Goal: Entertainment & Leisure: Consume media (video, audio)

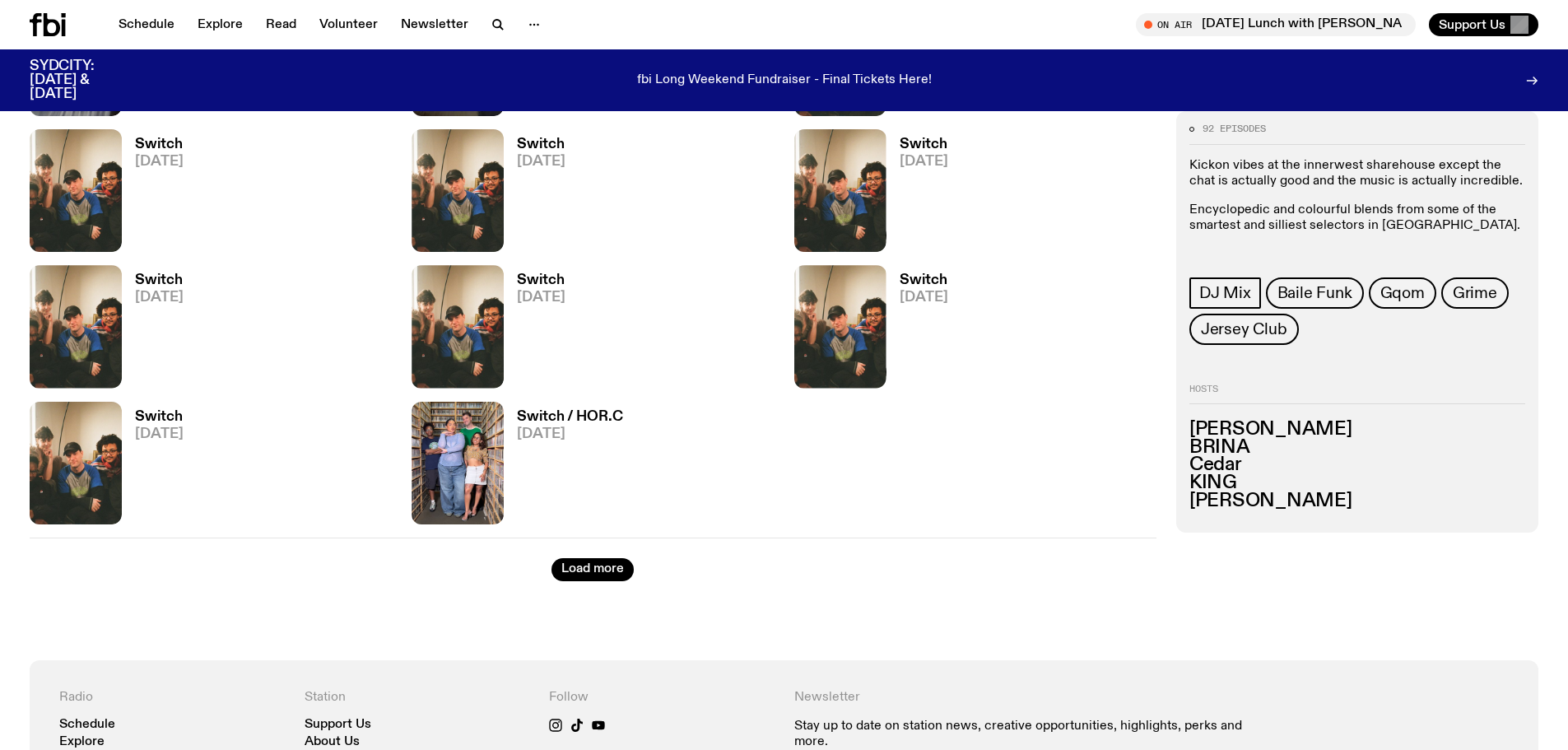
scroll to position [2378, 0]
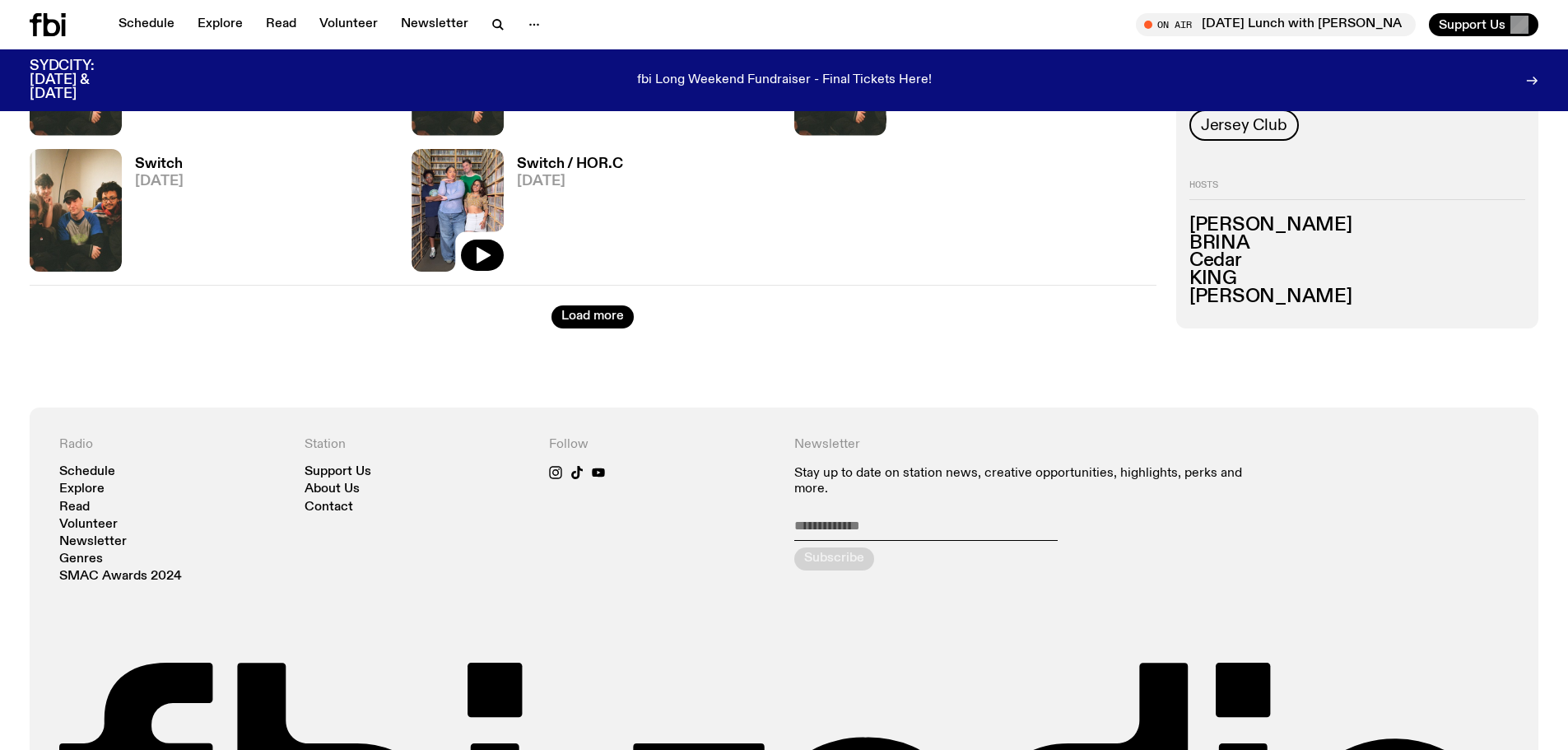
click at [462, 216] on img at bounding box center [458, 210] width 92 height 123
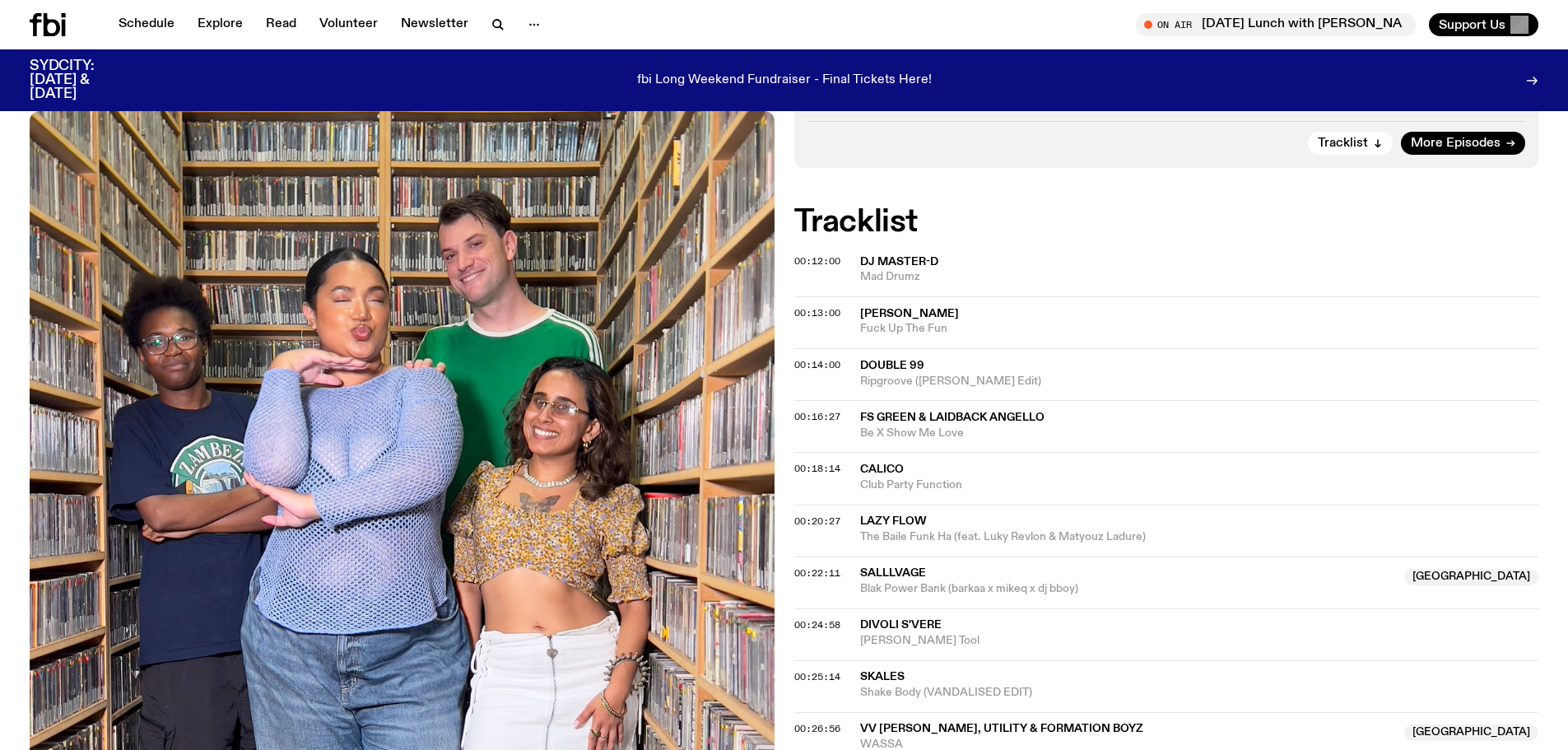
scroll to position [402, 0]
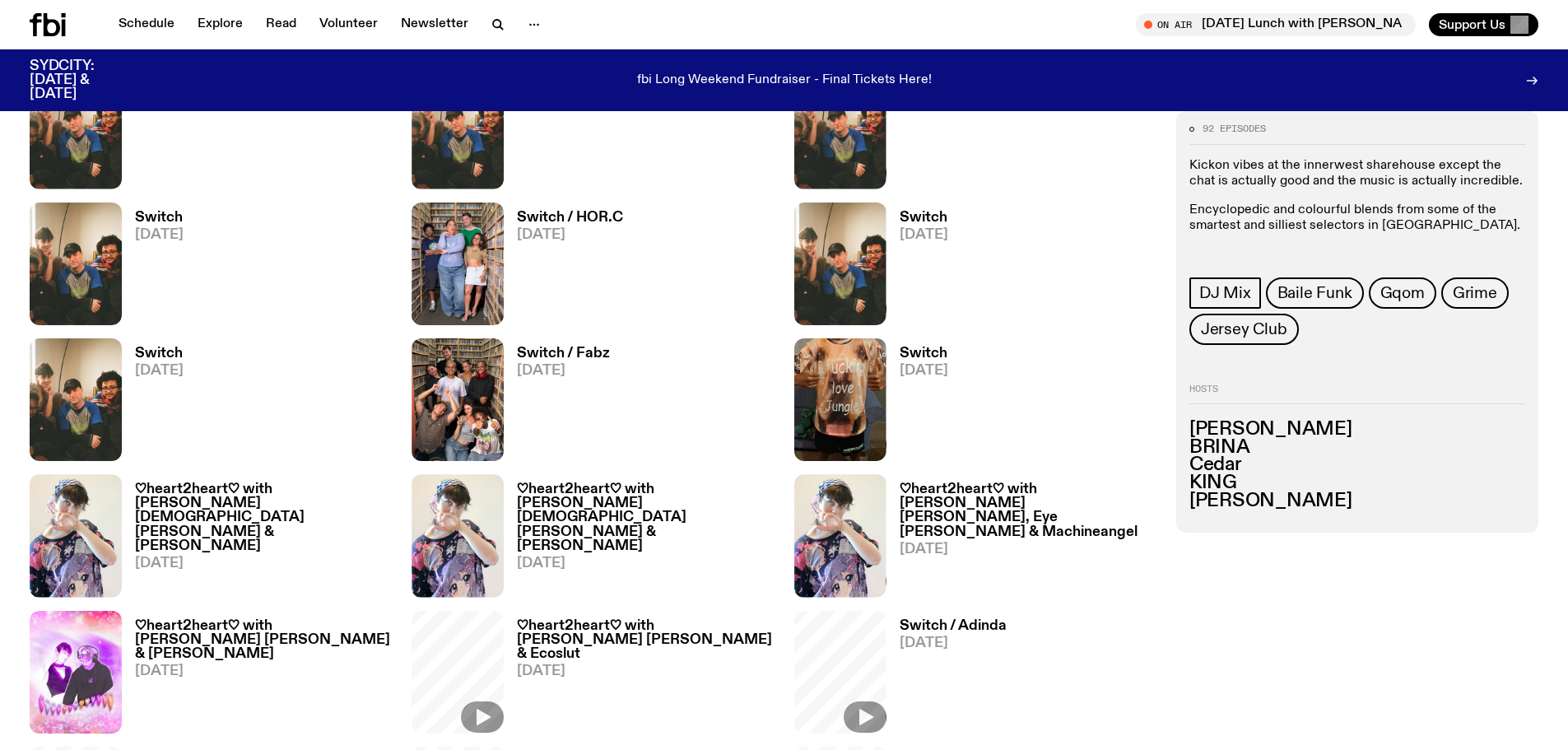
scroll to position [2295, 0]
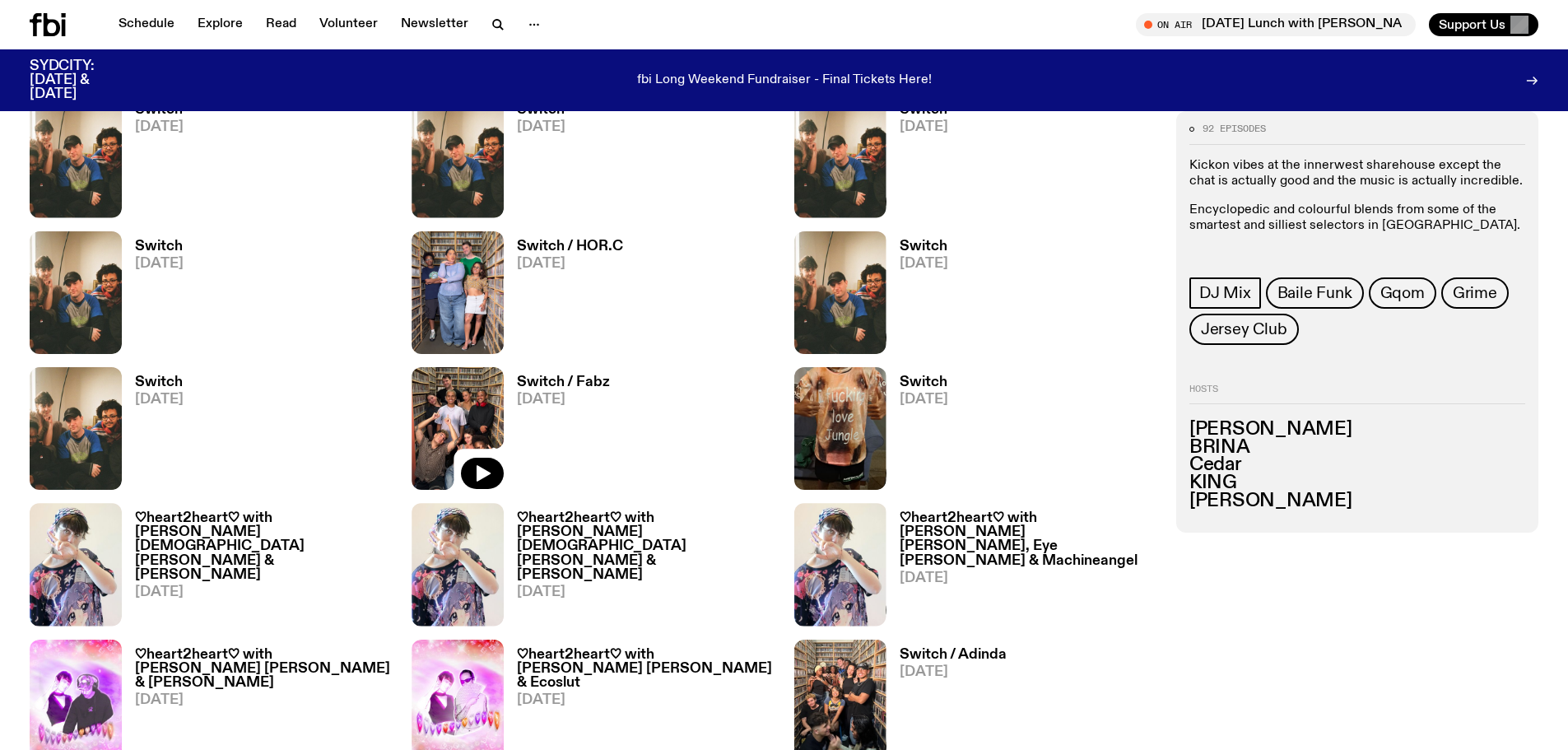
click at [486, 429] on img at bounding box center [458, 428] width 92 height 123
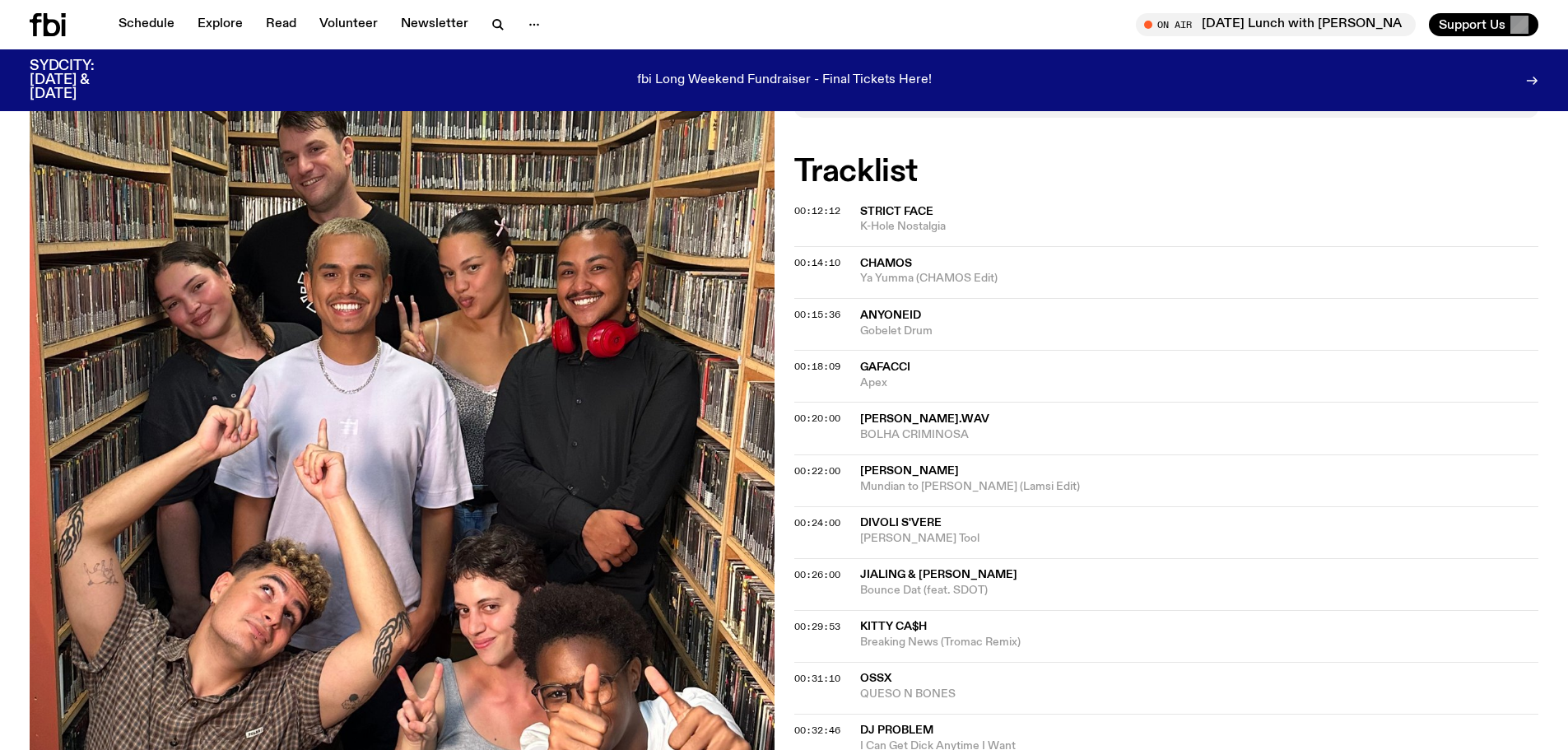
scroll to position [485, 0]
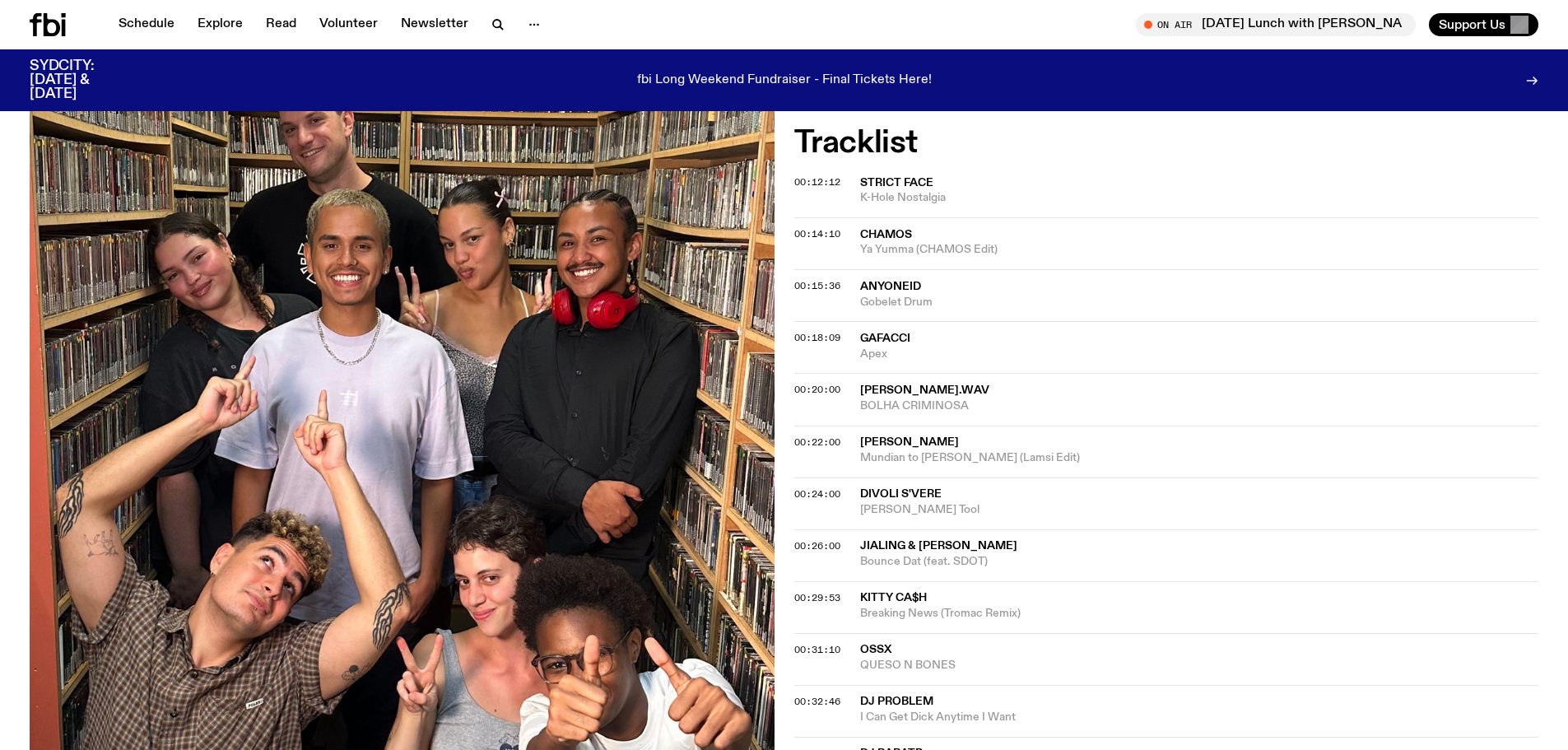
click at [922, 234] on span "CHAMOS" at bounding box center [1199, 235] width 679 height 16
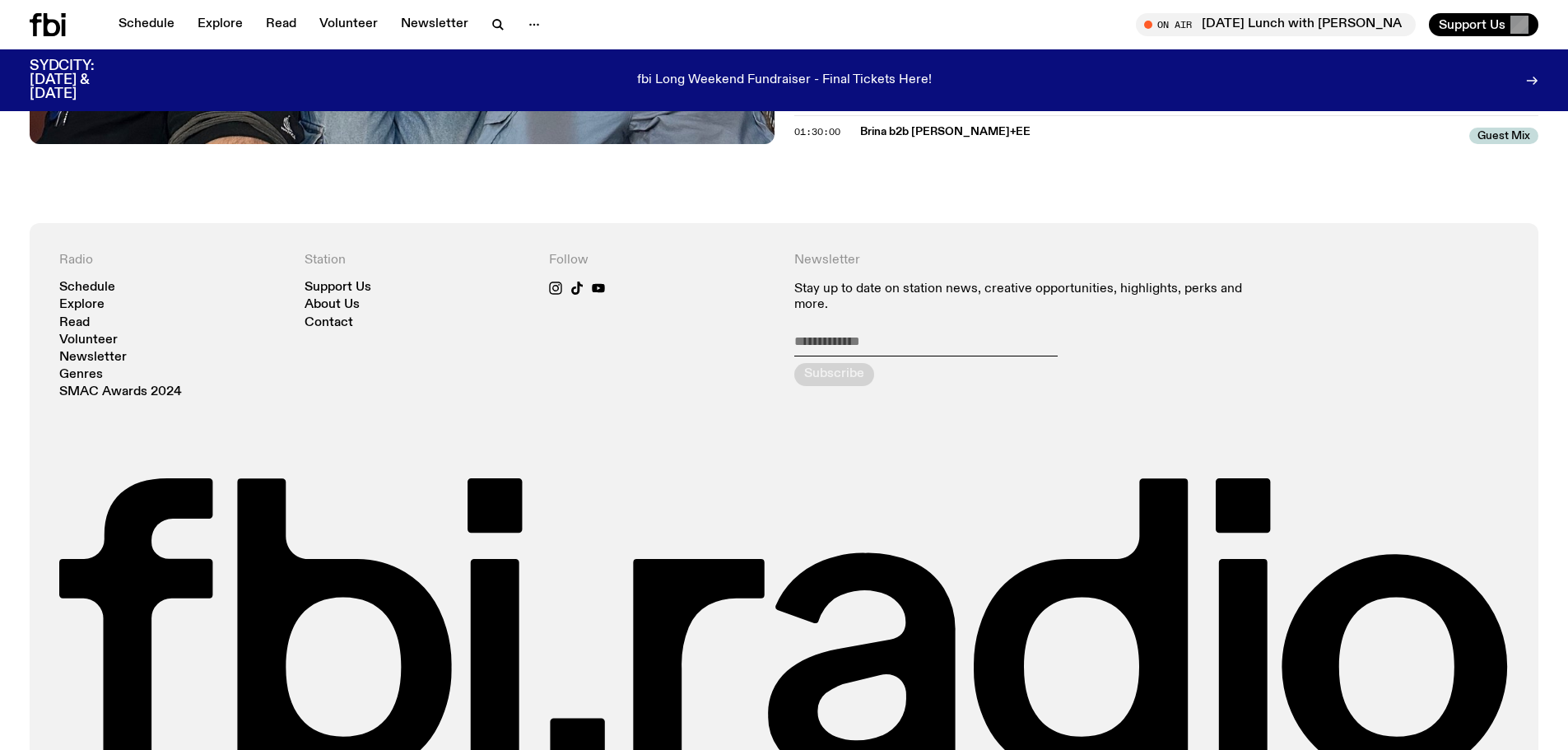
scroll to position [1480, 0]
